Goal: Information Seeking & Learning: Learn about a topic

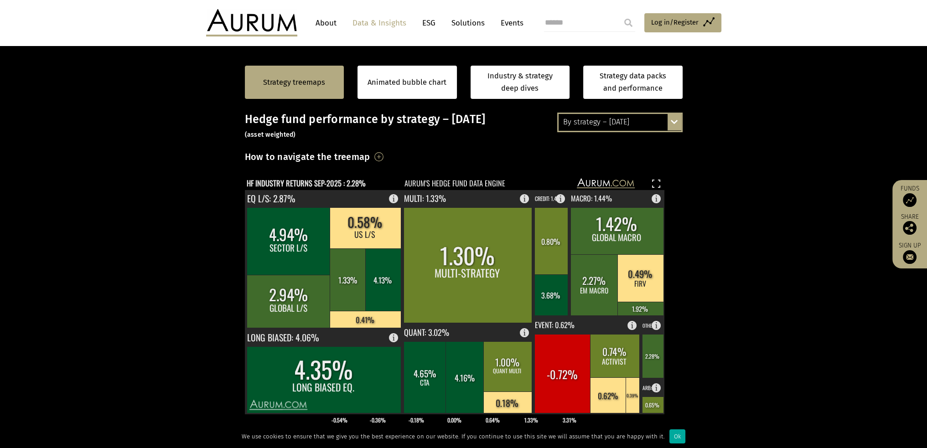
scroll to position [182, 0]
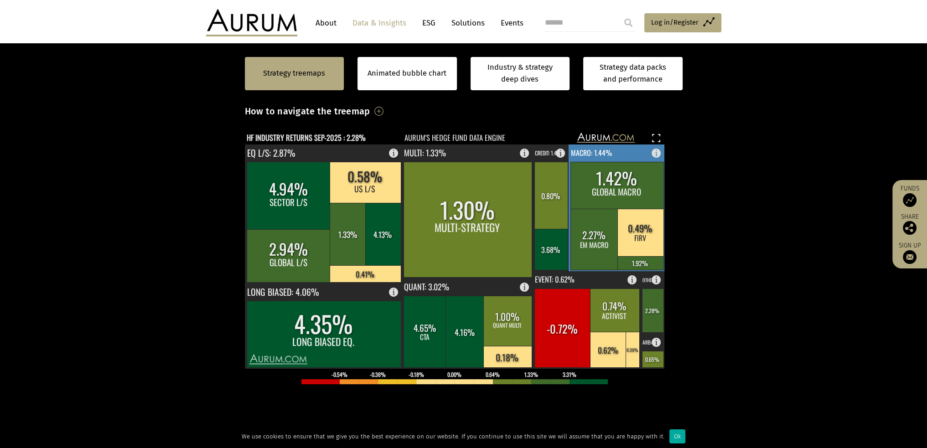
click at [610, 187] on rect at bounding box center [616, 185] width 93 height 47
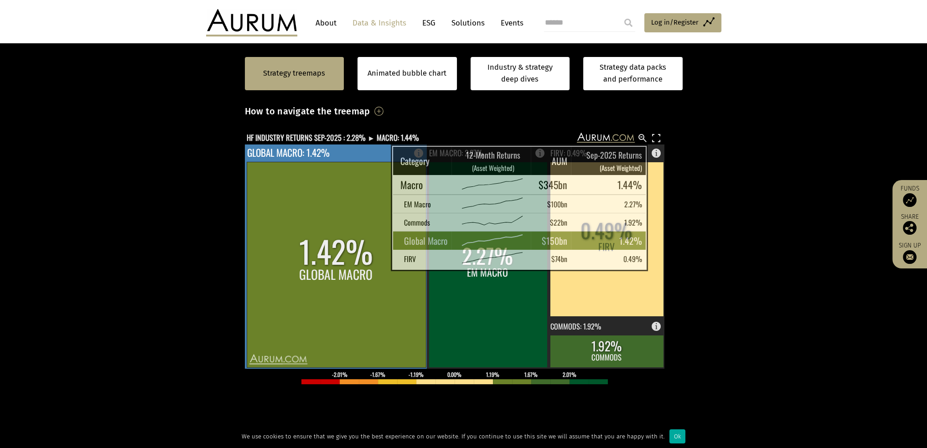
click at [368, 258] on rect at bounding box center [336, 265] width 179 height 206
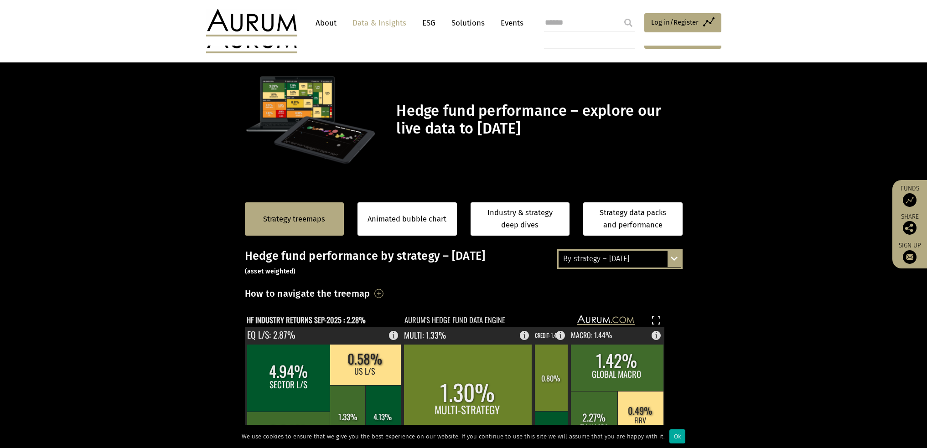
scroll to position [182, 0]
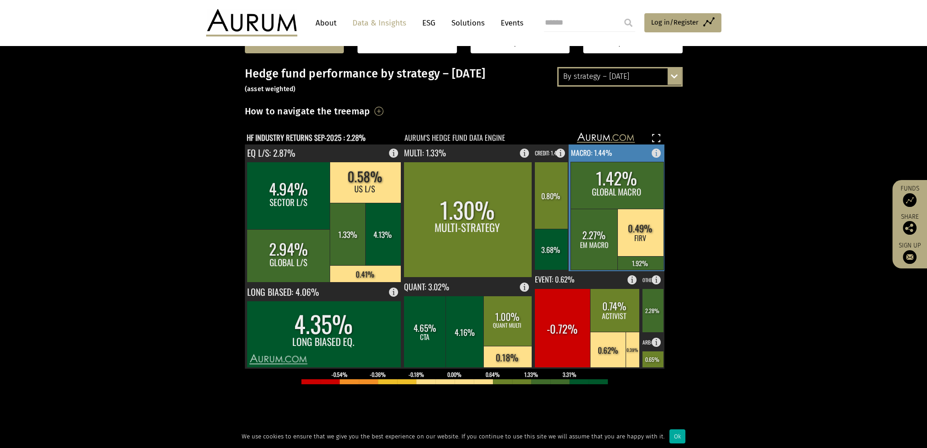
click at [630, 230] on rect at bounding box center [640, 232] width 46 height 47
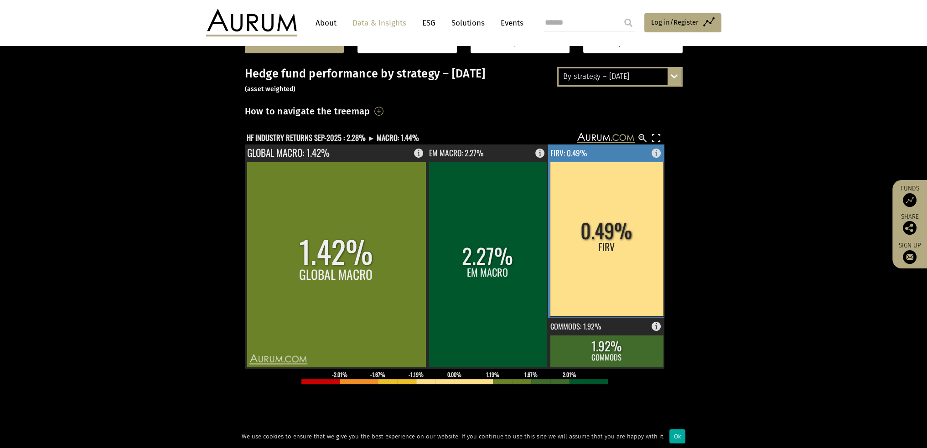
click at [604, 241] on rect at bounding box center [607, 239] width 114 height 155
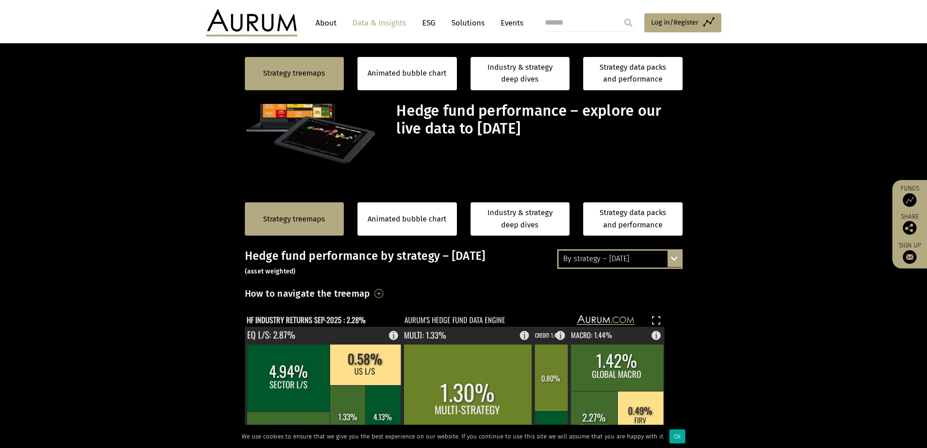
scroll to position [182, 0]
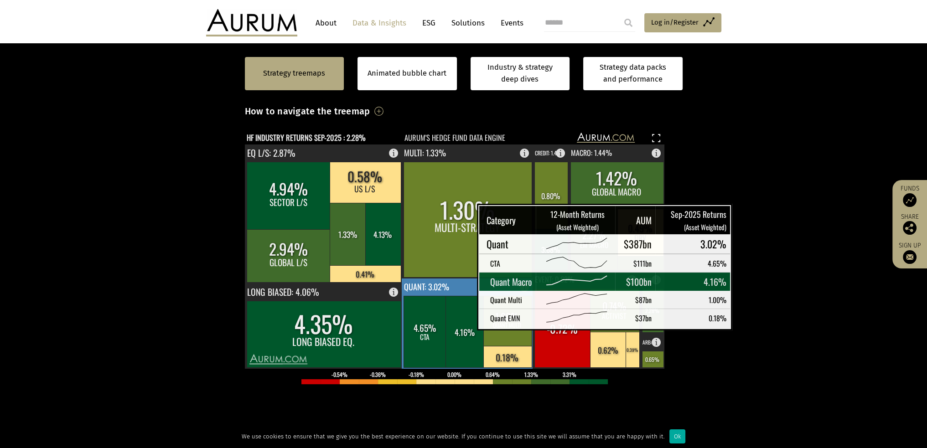
click at [454, 317] on rect at bounding box center [464, 332] width 39 height 72
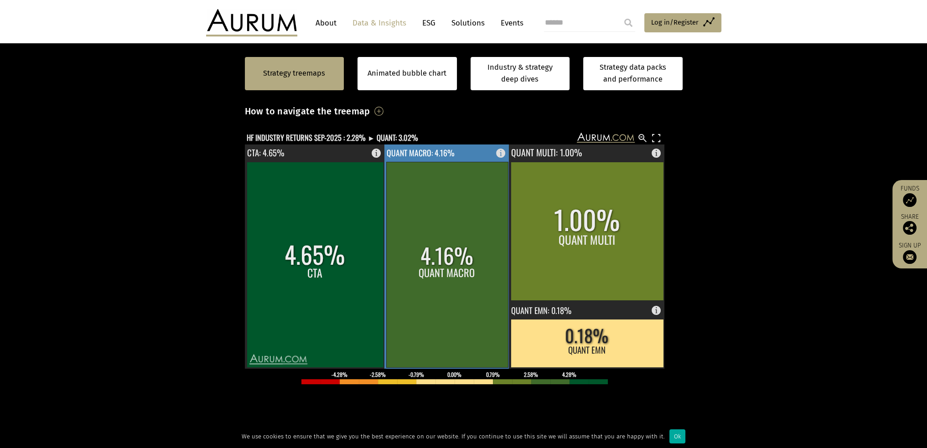
click at [448, 243] on rect at bounding box center [447, 265] width 122 height 206
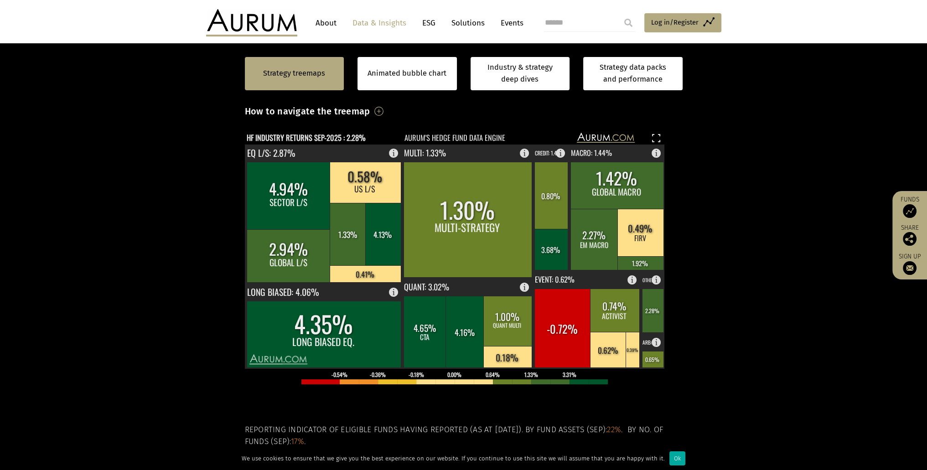
click at [736, 365] on section "Strategy treemaps Animated bubble chart Industry & strategy deep dives Strategy…" at bounding box center [463, 291] width 927 height 570
